Goal: Obtain resource: Download file/media

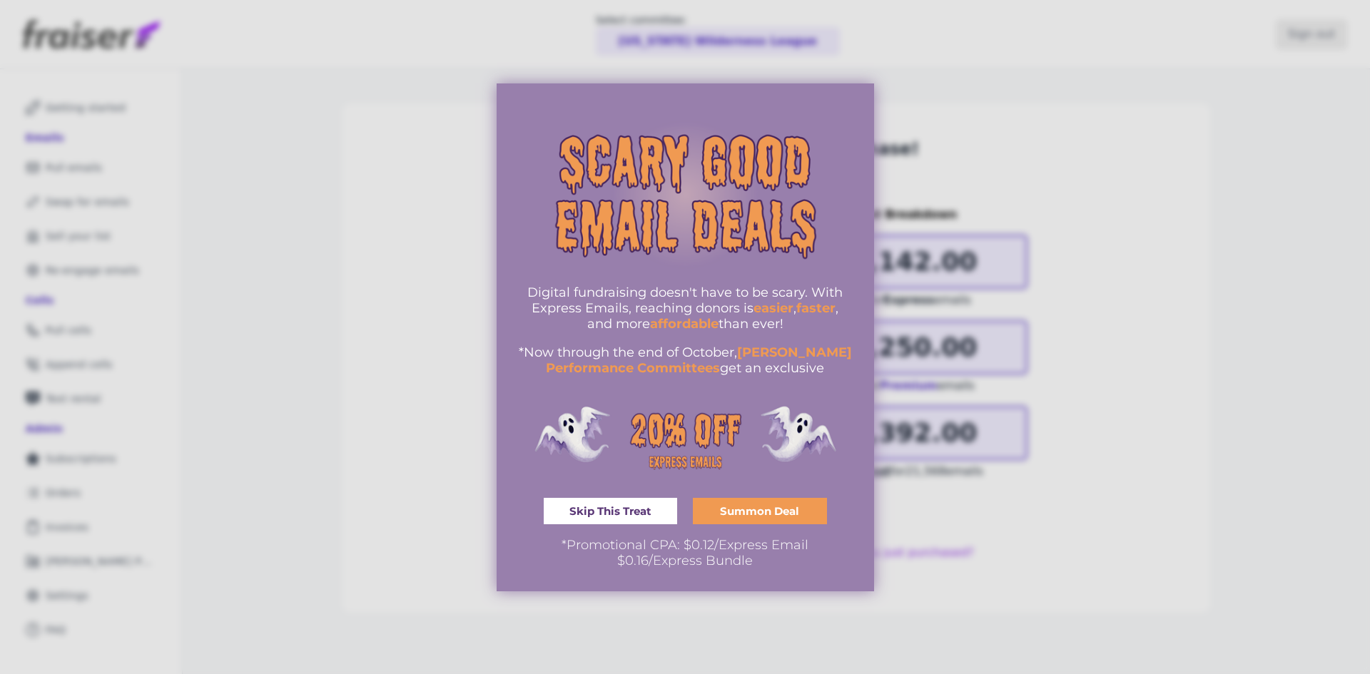
click at [613, 515] on span "Skip This Treat" at bounding box center [611, 511] width 82 height 11
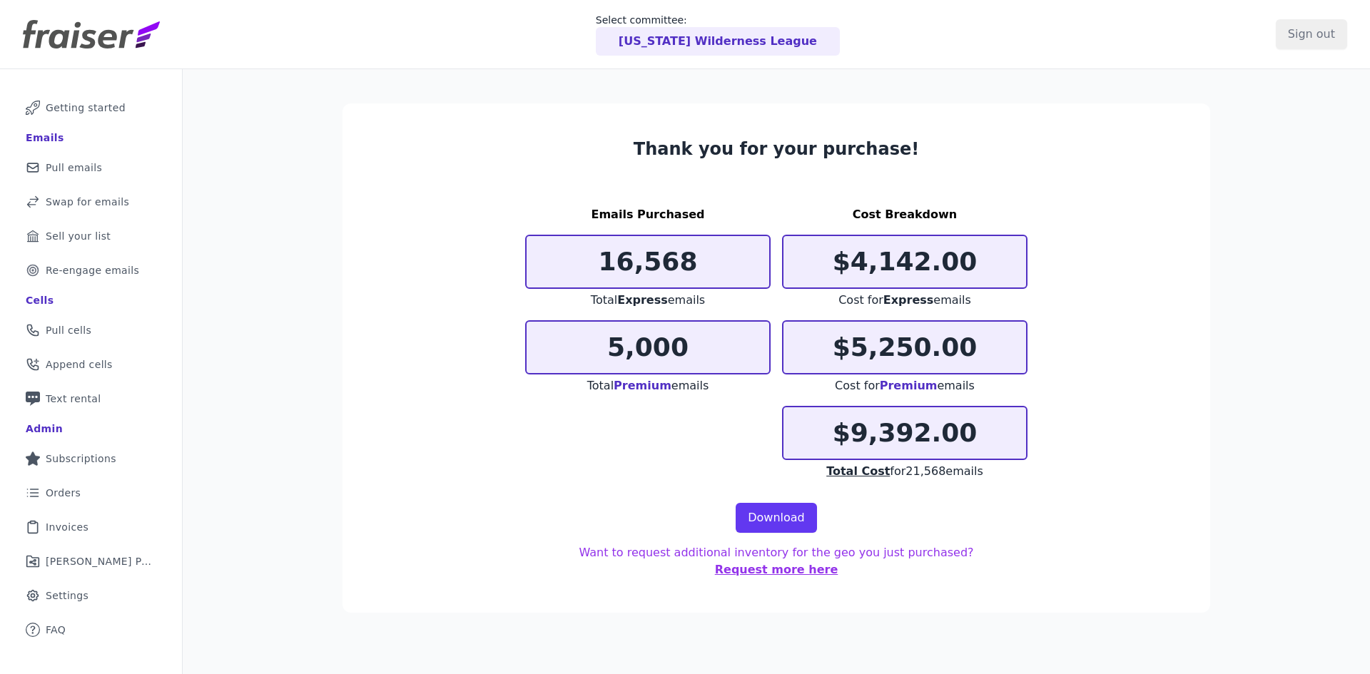
click at [89, 168] on span "Pull emails" at bounding box center [74, 168] width 56 height 14
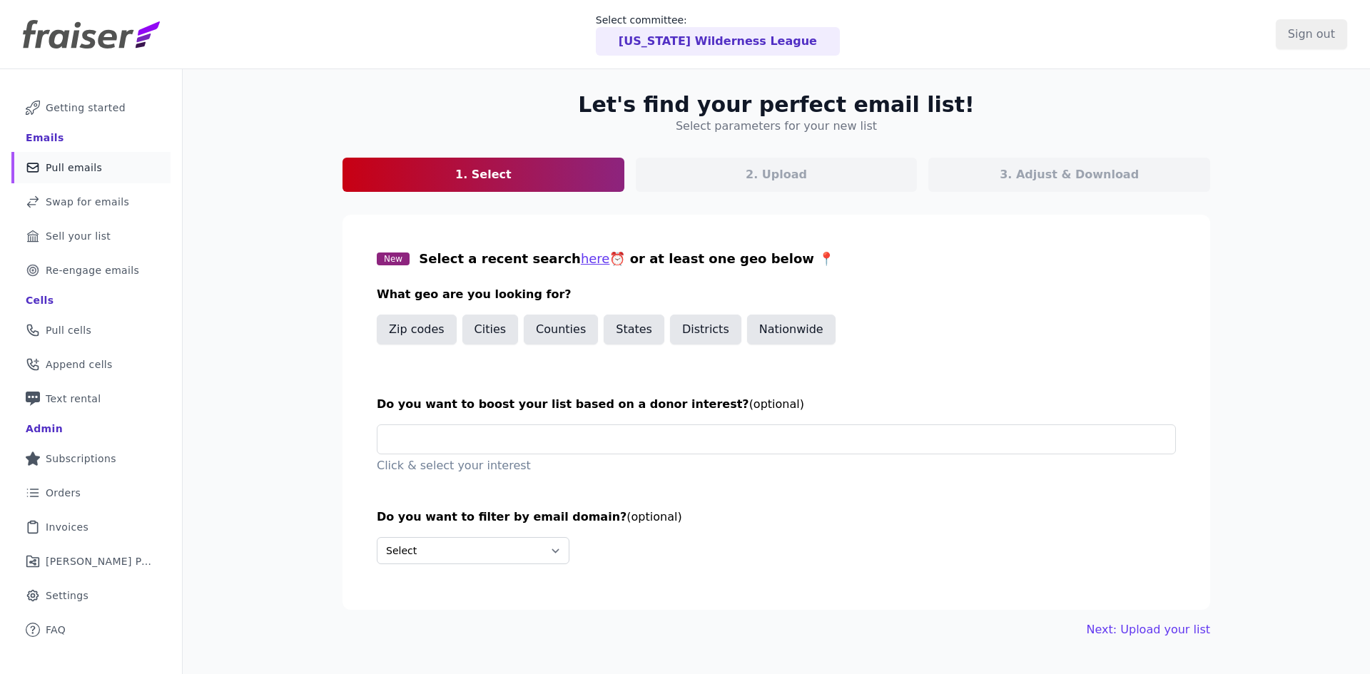
drag, startPoint x: 1058, startPoint y: 176, endPoint x: 471, endPoint y: 152, distance: 587.8
click at [1056, 176] on p "3. Adjust & Download" at bounding box center [1069, 174] width 139 height 17
drag, startPoint x: 398, startPoint y: 330, endPoint x: 405, endPoint y: 334, distance: 7.7
click at [400, 330] on button "Zip codes" at bounding box center [417, 330] width 80 height 30
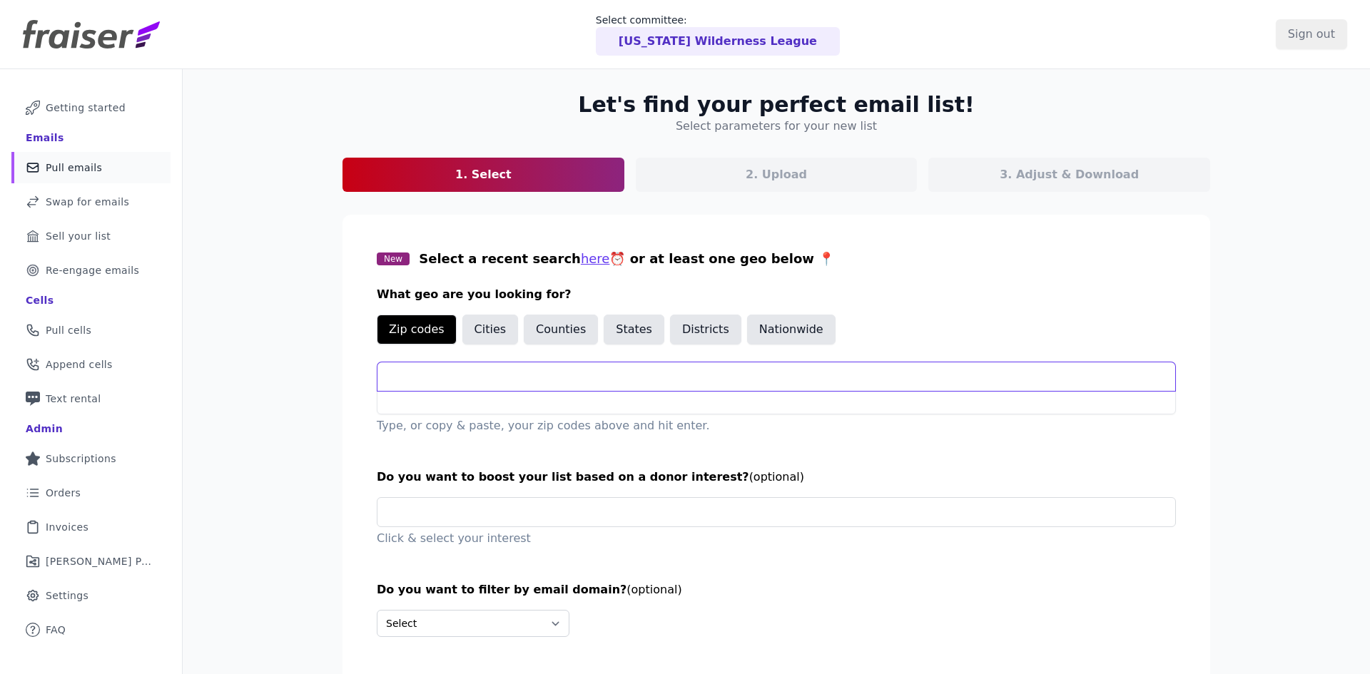
click at [502, 376] on input "text" at bounding box center [777, 377] width 798 height 29
click at [622, 333] on button "States" at bounding box center [634, 330] width 61 height 30
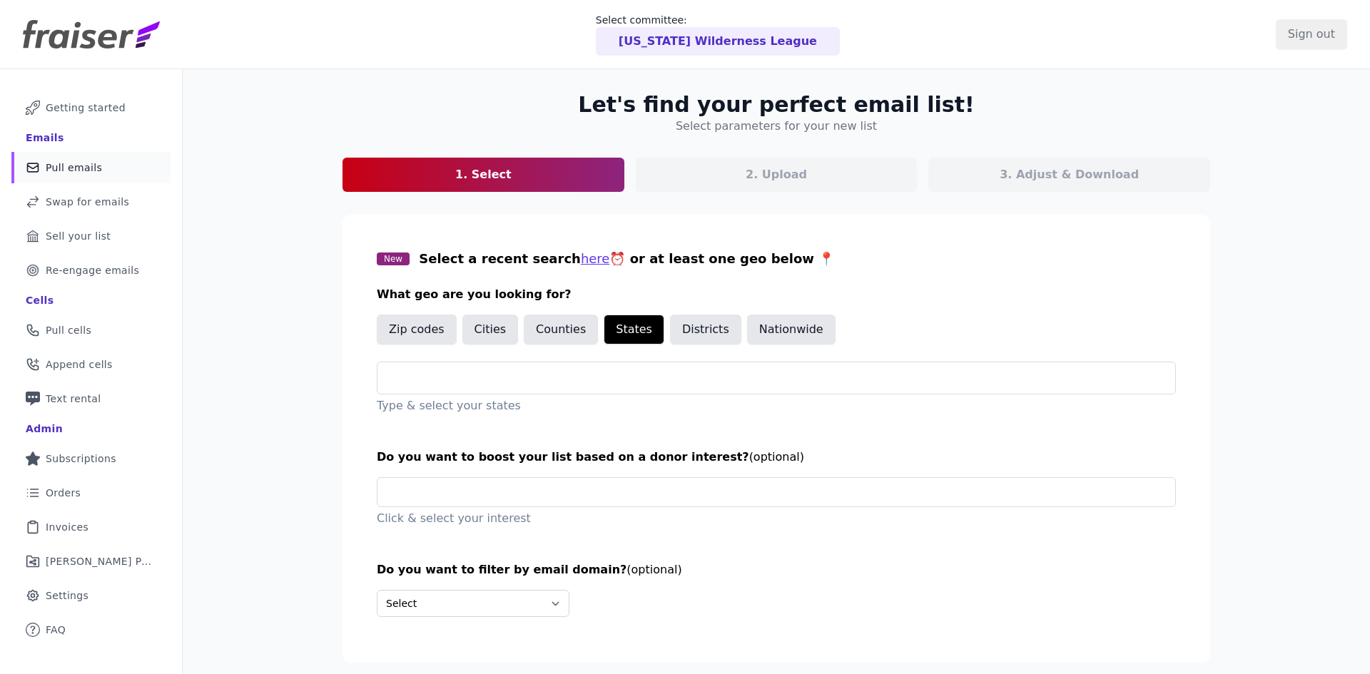
click at [600, 384] on input "text" at bounding box center [782, 378] width 786 height 17
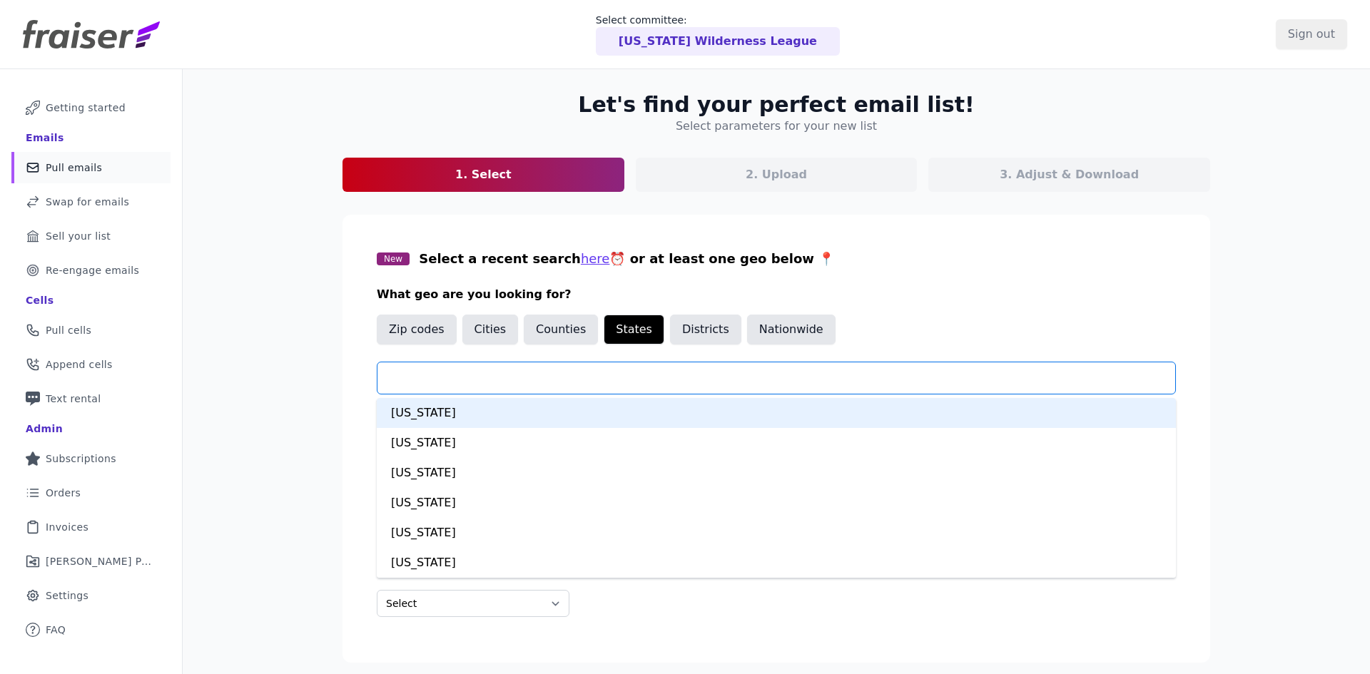
type input "*"
click at [529, 415] on div "California" at bounding box center [776, 413] width 799 height 30
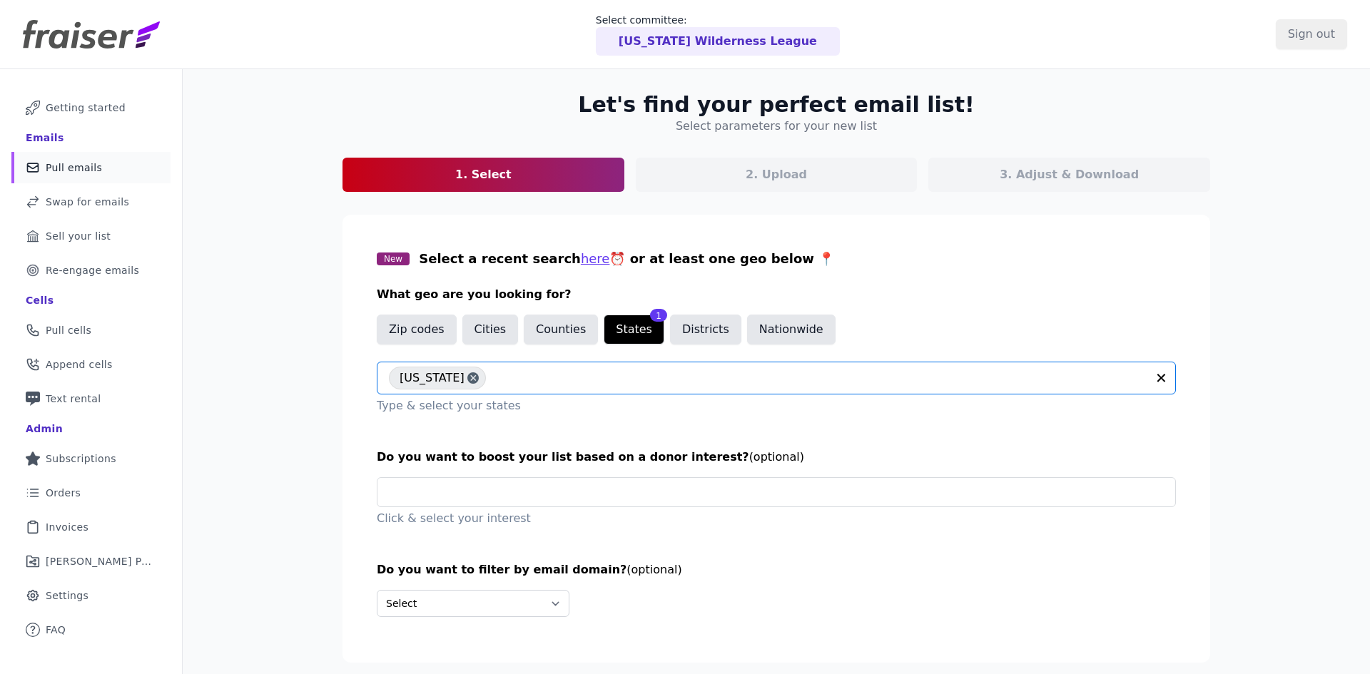
click at [305, 355] on div "Let's find your perfect email list! Select parameters for your new list 1. Sele…" at bounding box center [777, 406] width 1188 height 674
click at [602, 483] on input "text" at bounding box center [782, 492] width 786 height 29
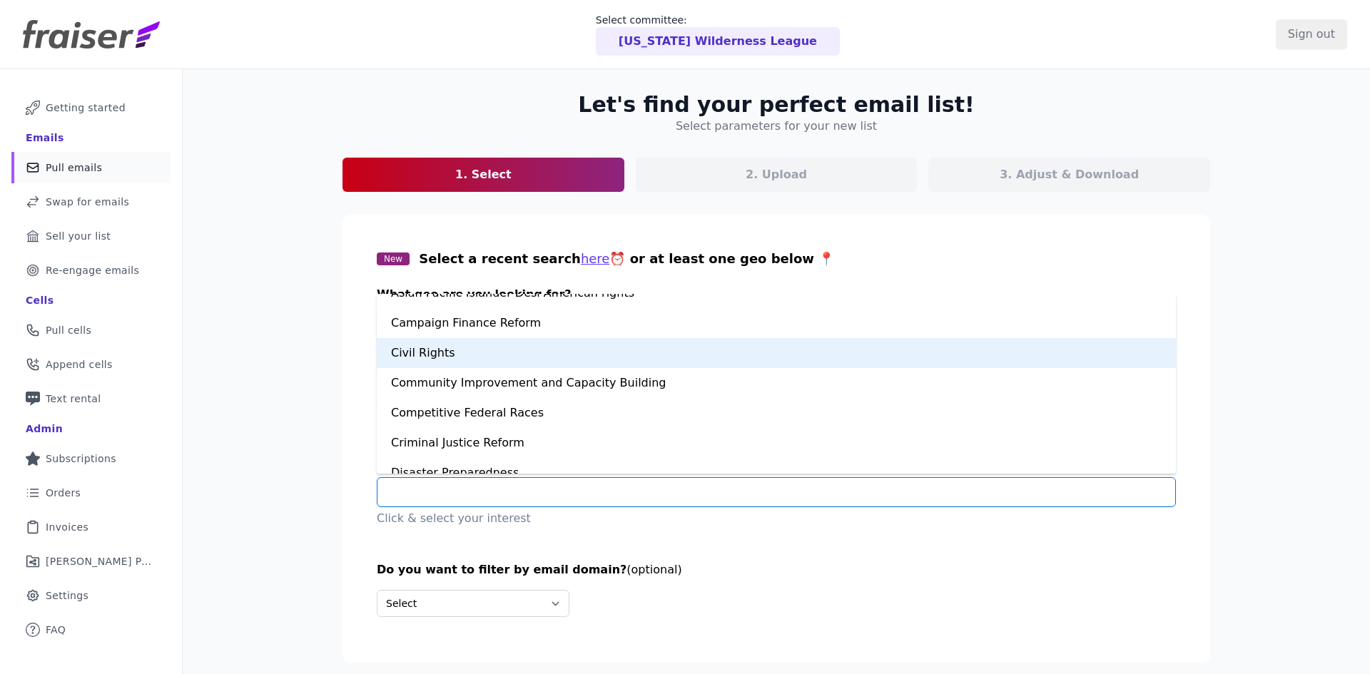
scroll to position [214, 0]
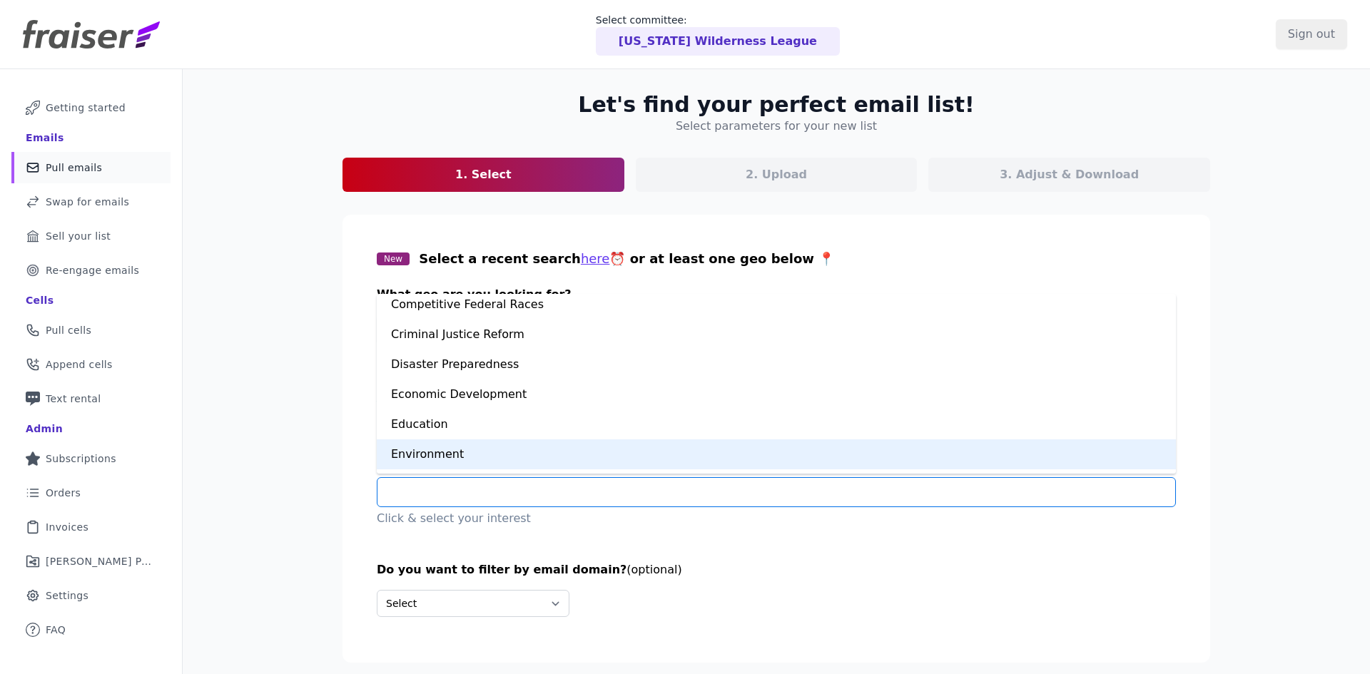
click at [505, 458] on div "Environment" at bounding box center [776, 455] width 799 height 30
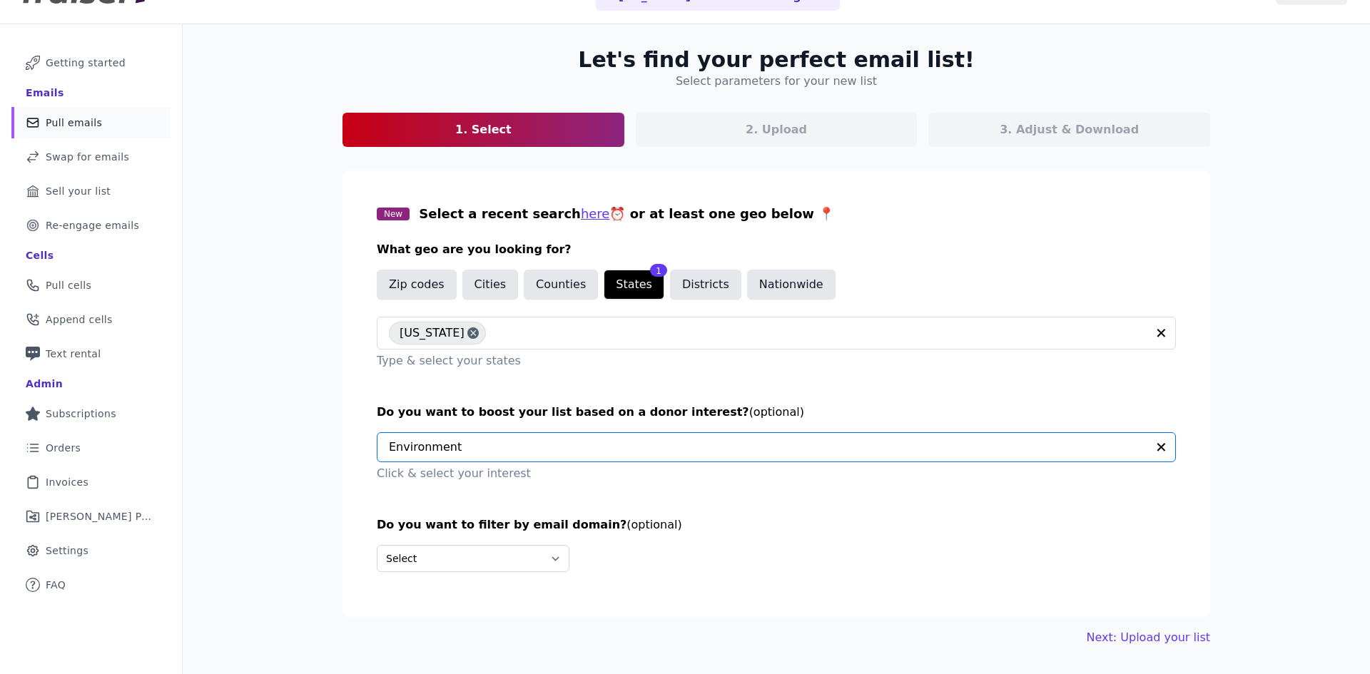
scroll to position [69, 0]
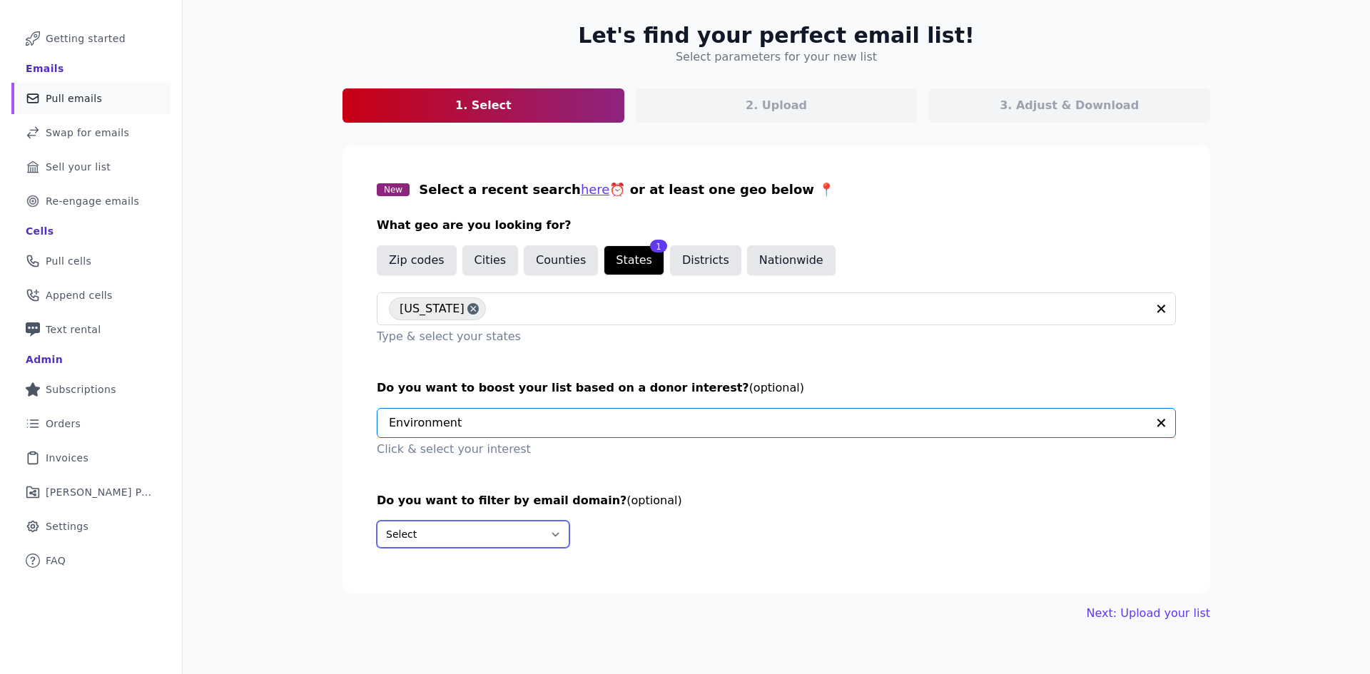
click at [484, 541] on select "Select Include only these domains Include none of these domains" at bounding box center [473, 534] width 193 height 27
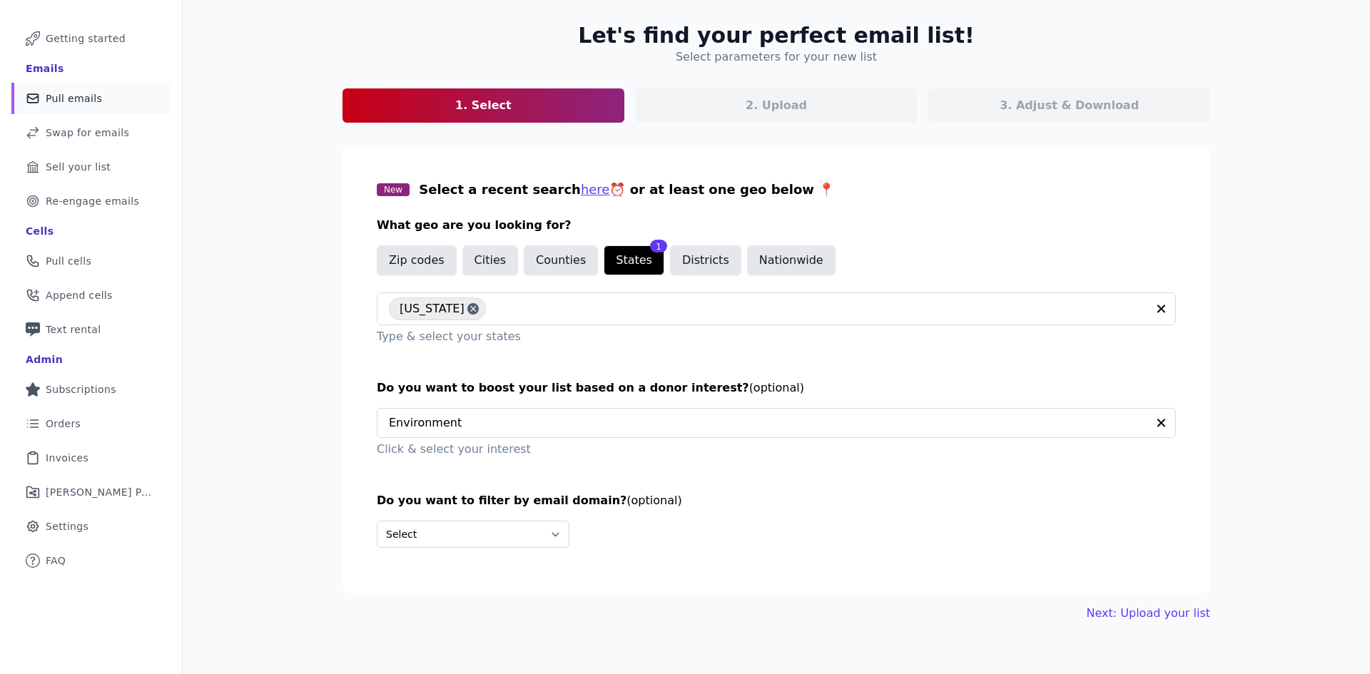
drag, startPoint x: 878, startPoint y: 537, endPoint x: 1048, endPoint y: 594, distance: 179.9
click at [879, 537] on div "Select Include only these domains Include none of these domains" at bounding box center [776, 534] width 799 height 27
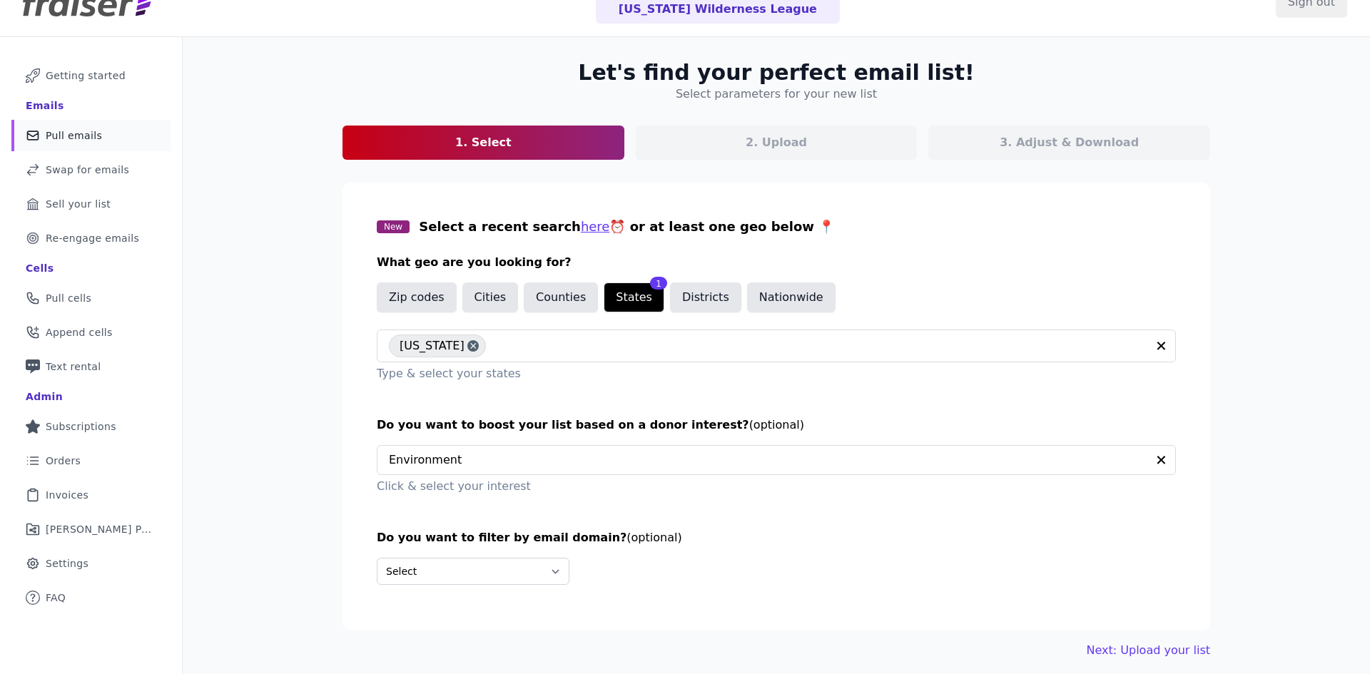
scroll to position [0, 0]
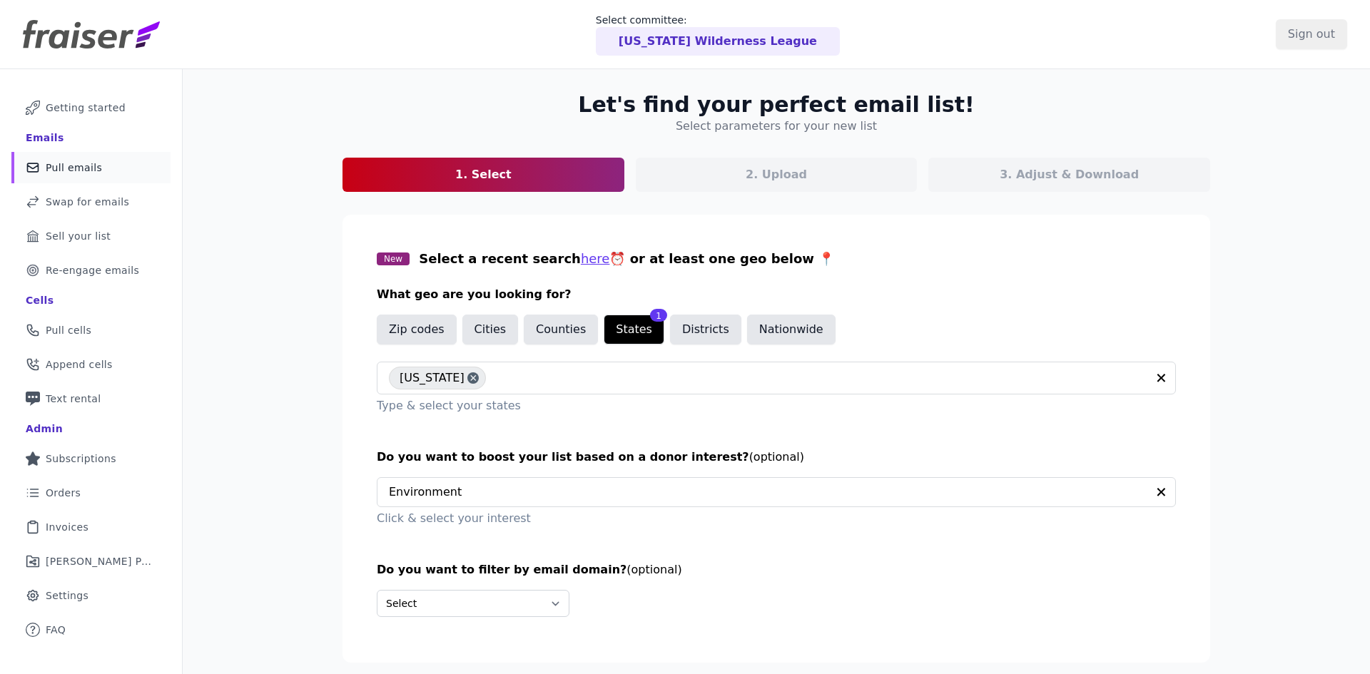
click at [1072, 176] on p "3. Adjust & Download" at bounding box center [1069, 174] width 139 height 17
click at [1296, 39] on input "Sign out" at bounding box center [1311, 34] width 71 height 30
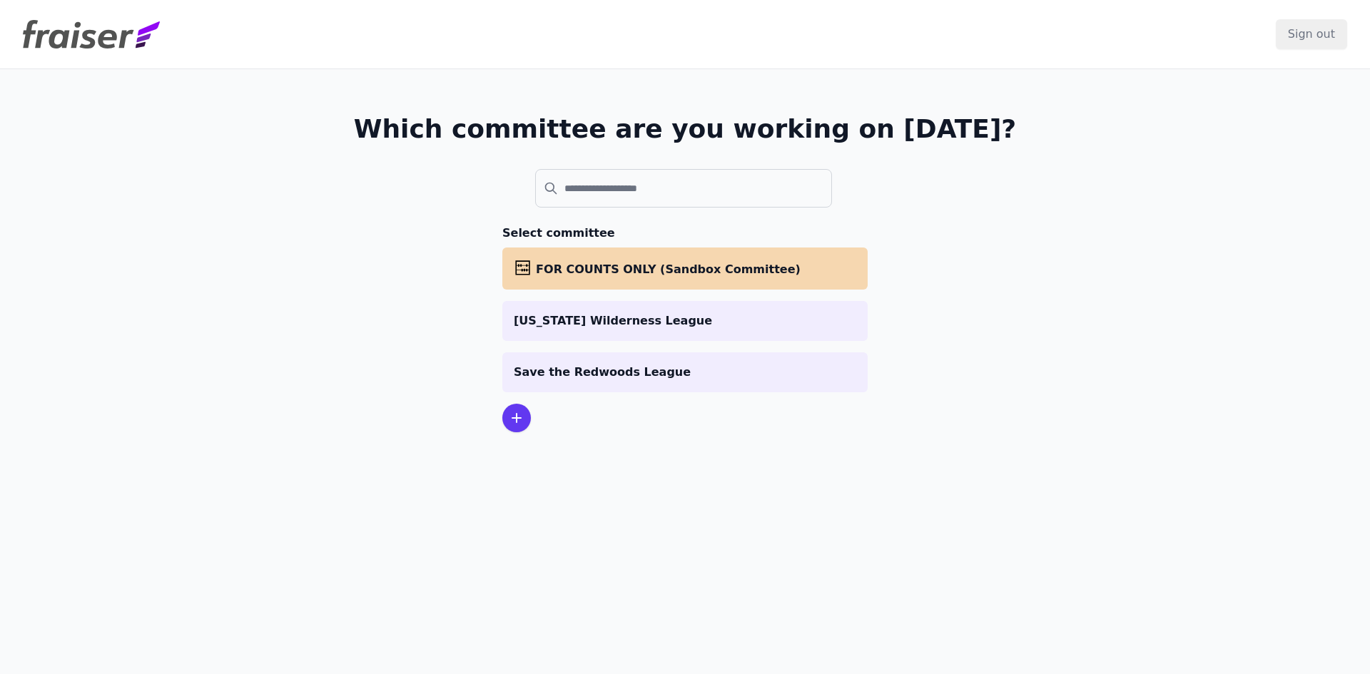
click at [611, 370] on p "Save the Redwoods League" at bounding box center [685, 372] width 343 height 17
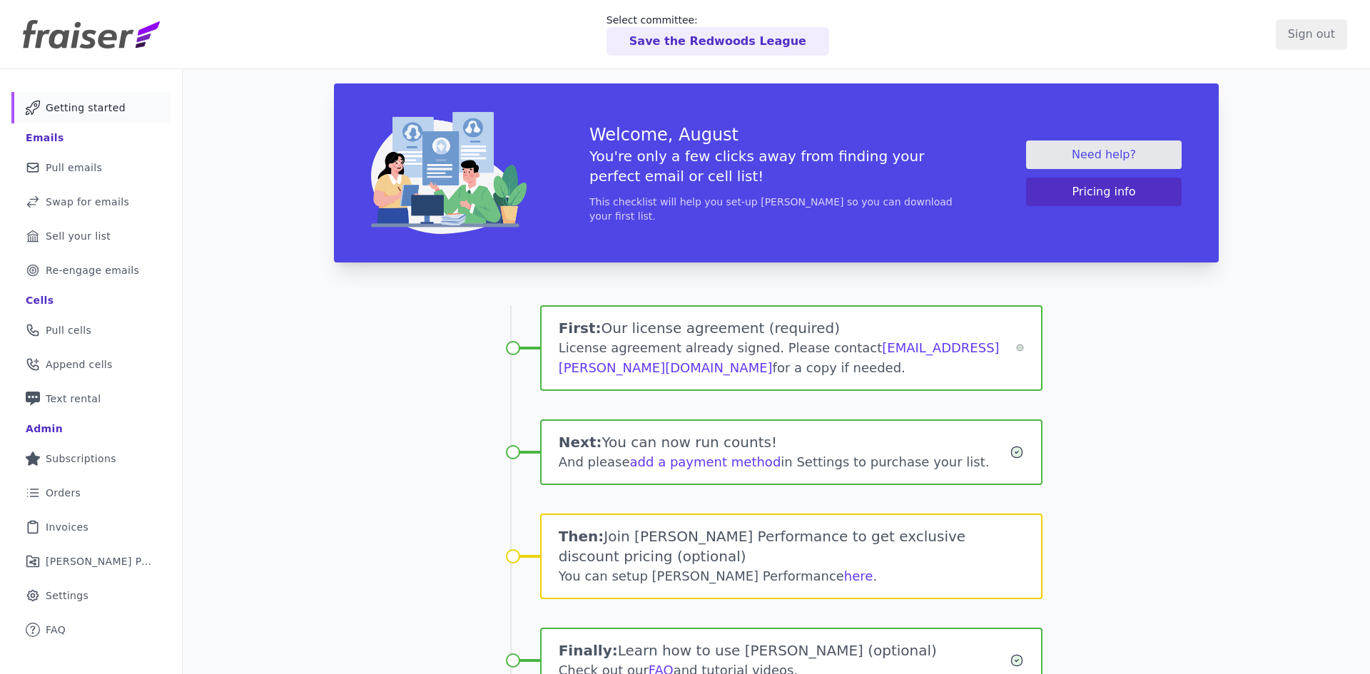
click at [70, 497] on span "Orders" at bounding box center [63, 493] width 35 height 14
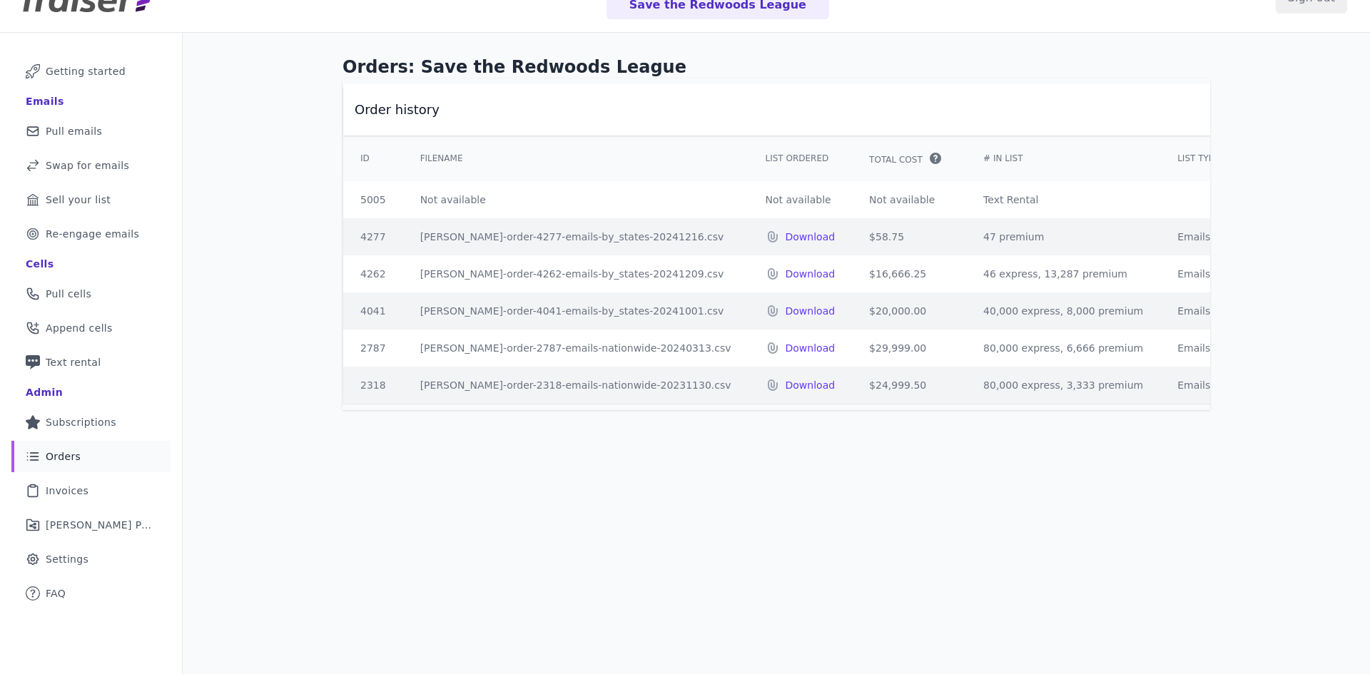
scroll to position [69, 0]
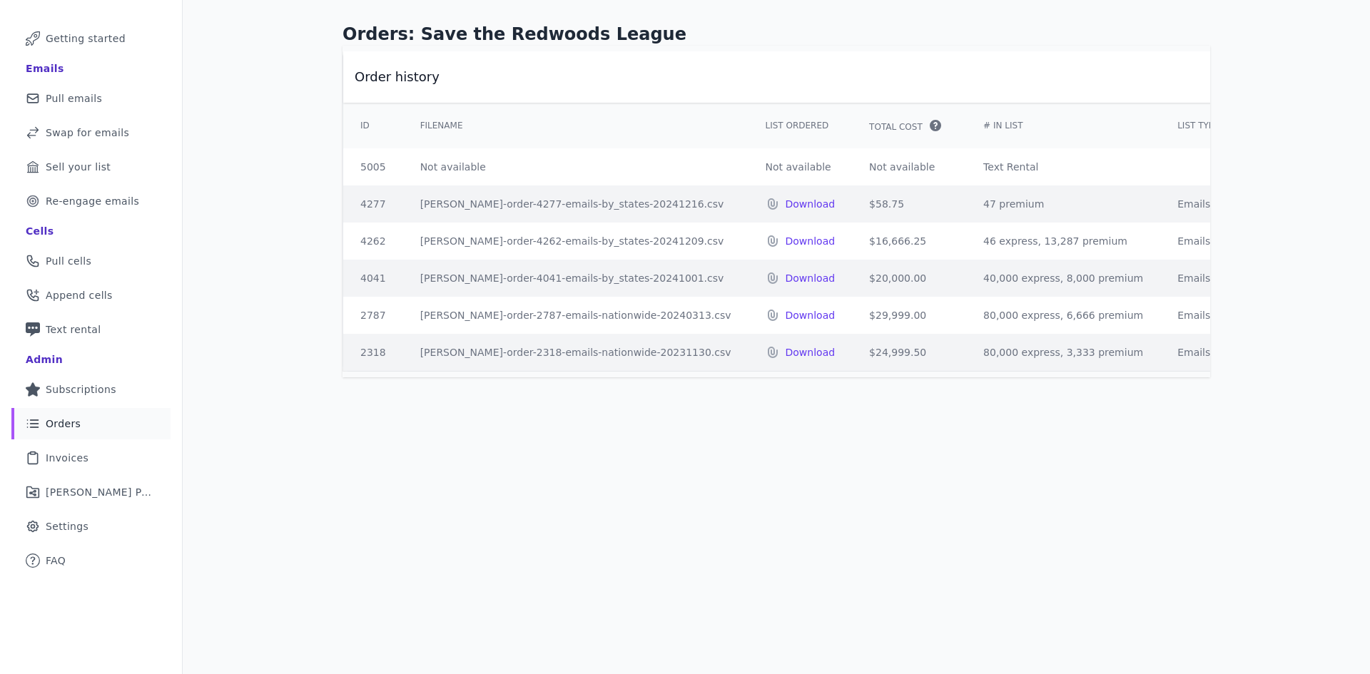
click at [786, 203] on p "Download" at bounding box center [811, 204] width 50 height 14
click at [1322, 276] on link at bounding box center [1327, 278] width 11 height 14
drag, startPoint x: 1238, startPoint y: 315, endPoint x: 1193, endPoint y: 315, distance: 45.0
click at [1239, 315] on div "Orders: Save the Redwoods League Order history ID Filename List Ordered Total C…" at bounding box center [777, 337] width 1188 height 674
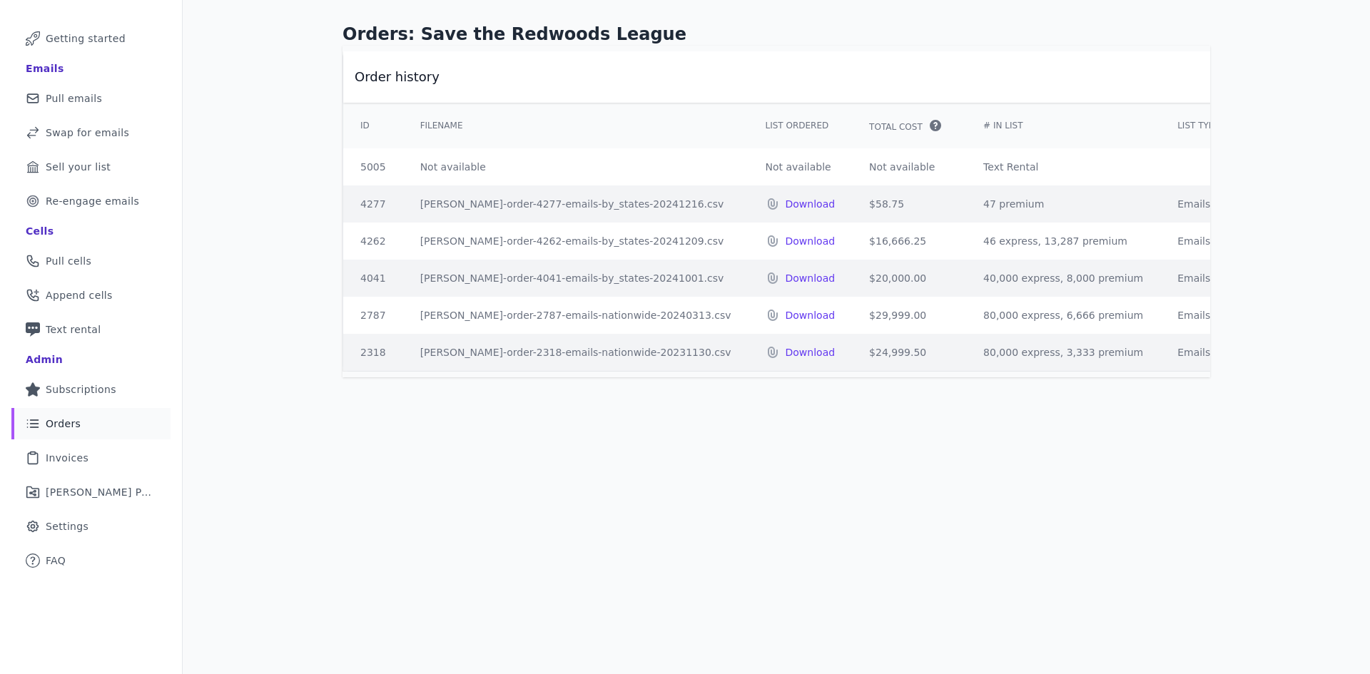
click at [786, 280] on p "Download" at bounding box center [811, 278] width 50 height 14
drag, startPoint x: 712, startPoint y: 472, endPoint x: 176, endPoint y: 248, distance: 580.9
click at [712, 472] on div "Orders: Save the Redwoods League Order history ID Filename List Ordered Total C…" at bounding box center [777, 337] width 1188 height 674
click at [93, 126] on span "Swap for emails" at bounding box center [88, 133] width 84 height 14
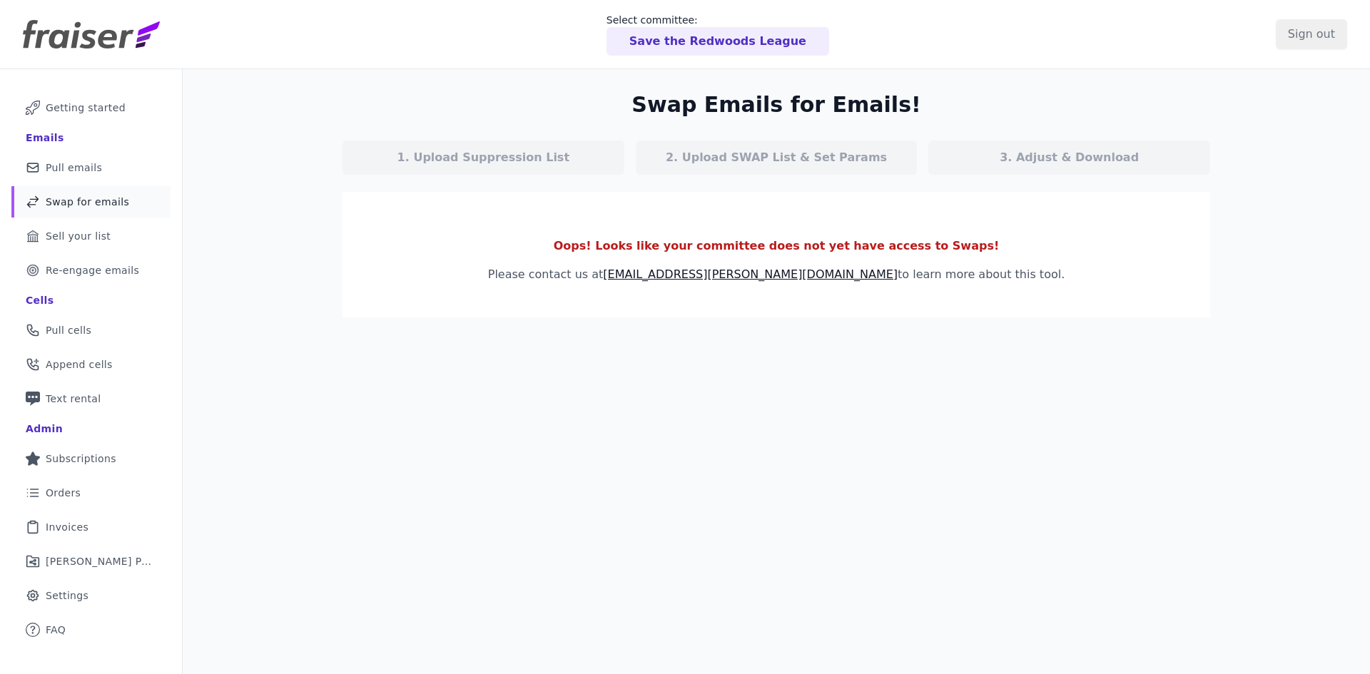
click at [57, 174] on span "Pull emails" at bounding box center [74, 168] width 56 height 14
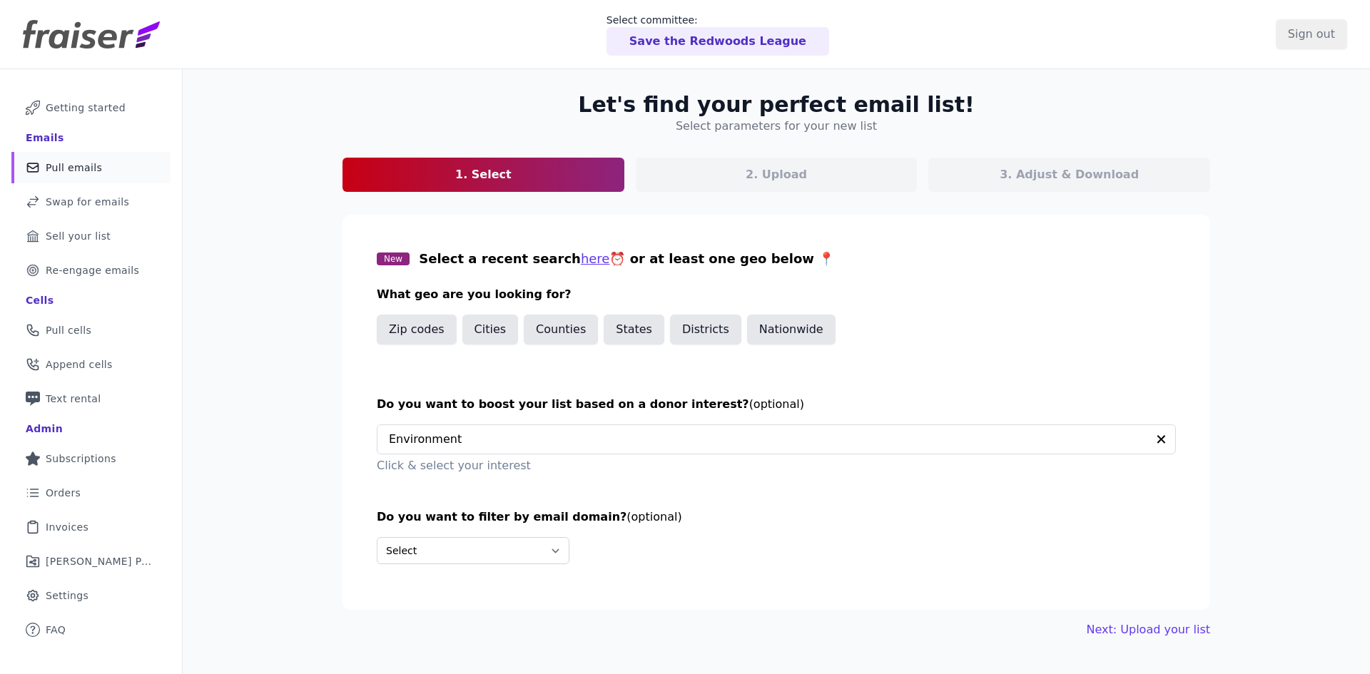
scroll to position [69, 0]
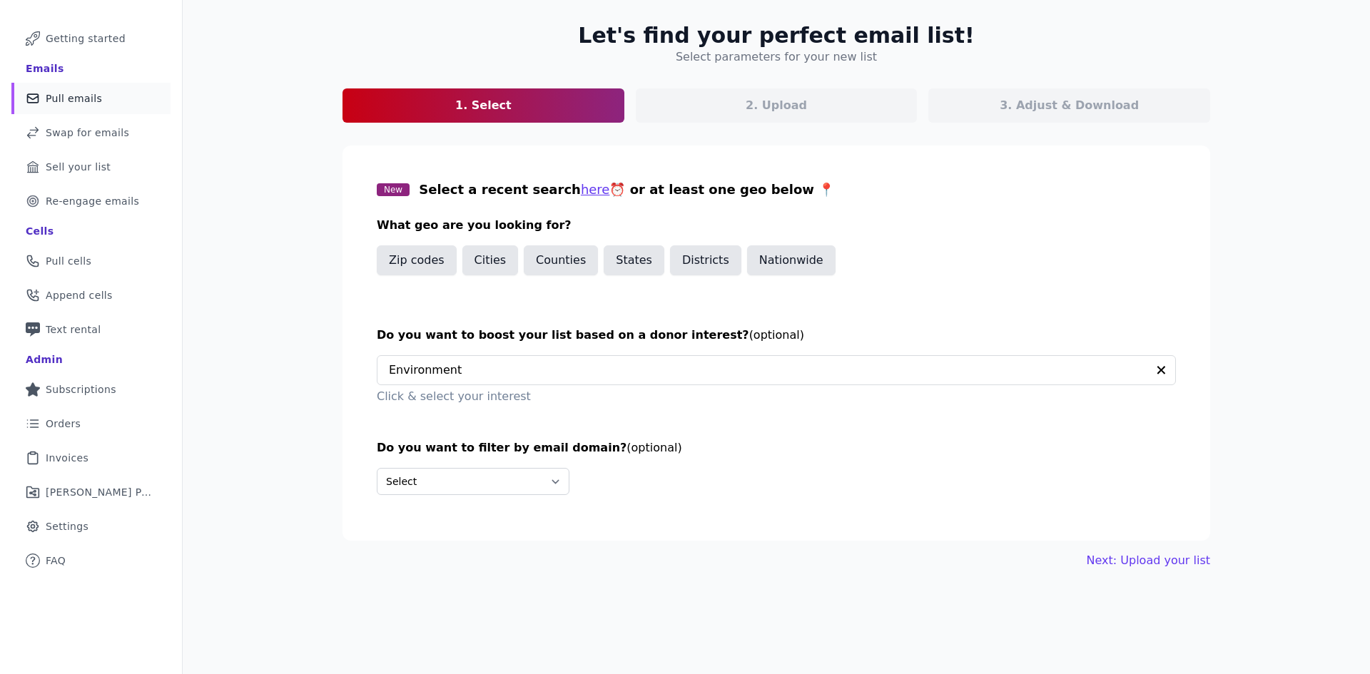
click at [81, 457] on span "Invoices" at bounding box center [67, 458] width 43 height 14
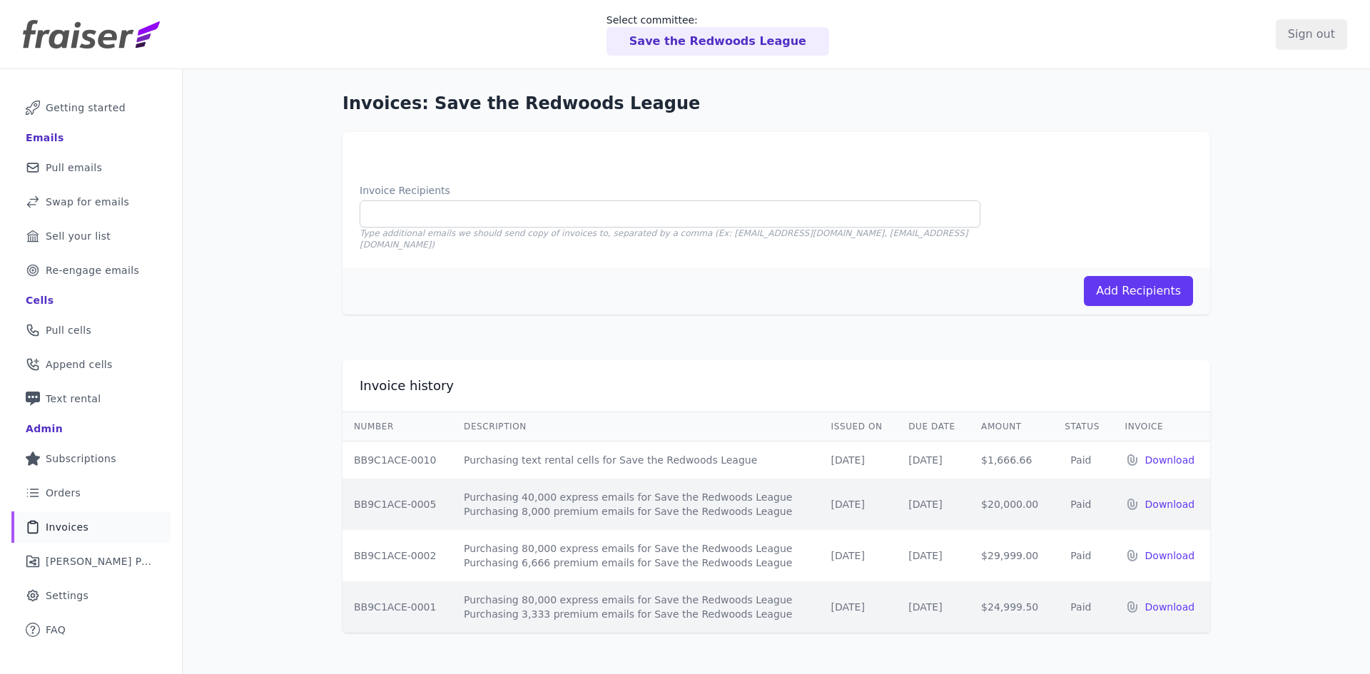
click at [1153, 453] on p "Download" at bounding box center [1172, 460] width 54 height 14
click at [1150, 497] on p "Download" at bounding box center [1172, 504] width 54 height 14
